Goal: Check status: Check status

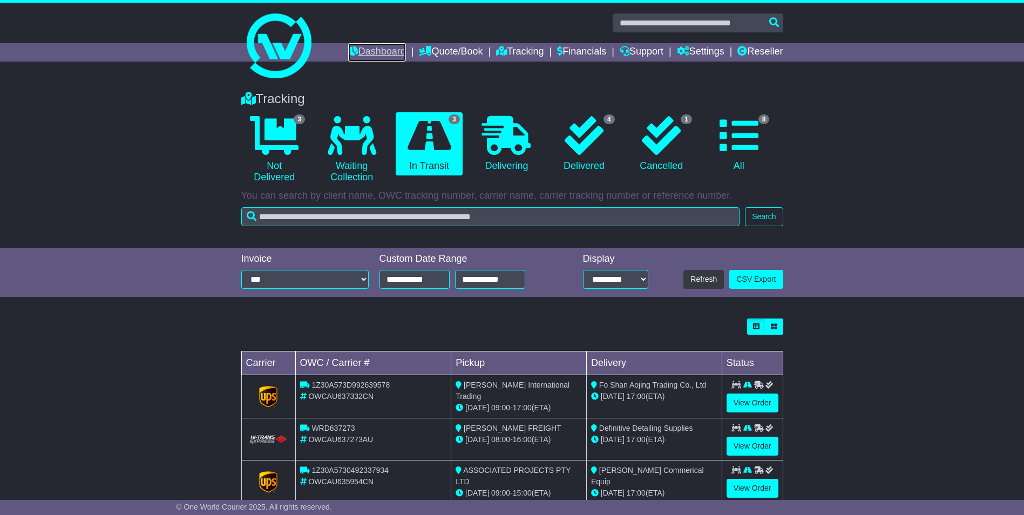
click at [364, 48] on link "Dashboard" at bounding box center [377, 52] width 58 height 18
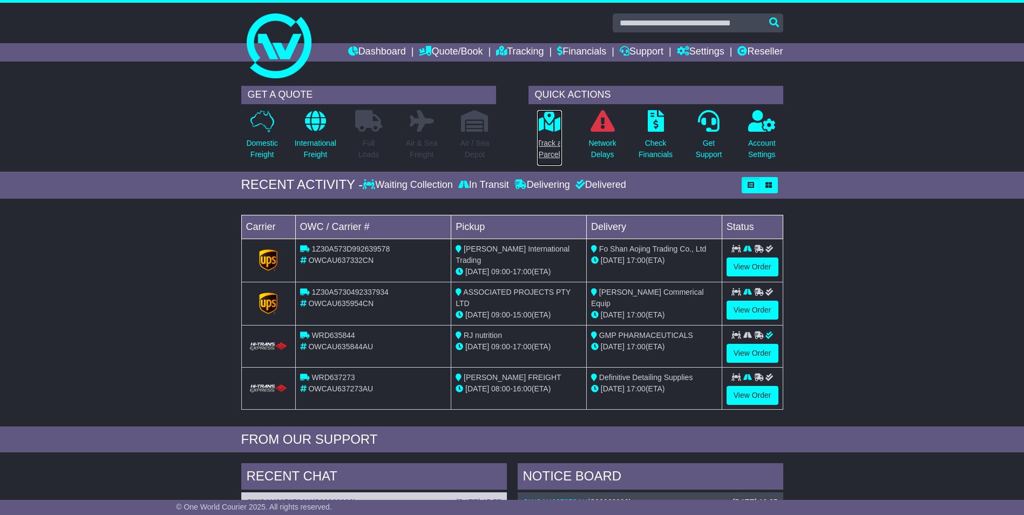
click at [548, 144] on p "Track a Parcel" at bounding box center [549, 149] width 25 height 23
